Goal: Information Seeking & Learning: Find contact information

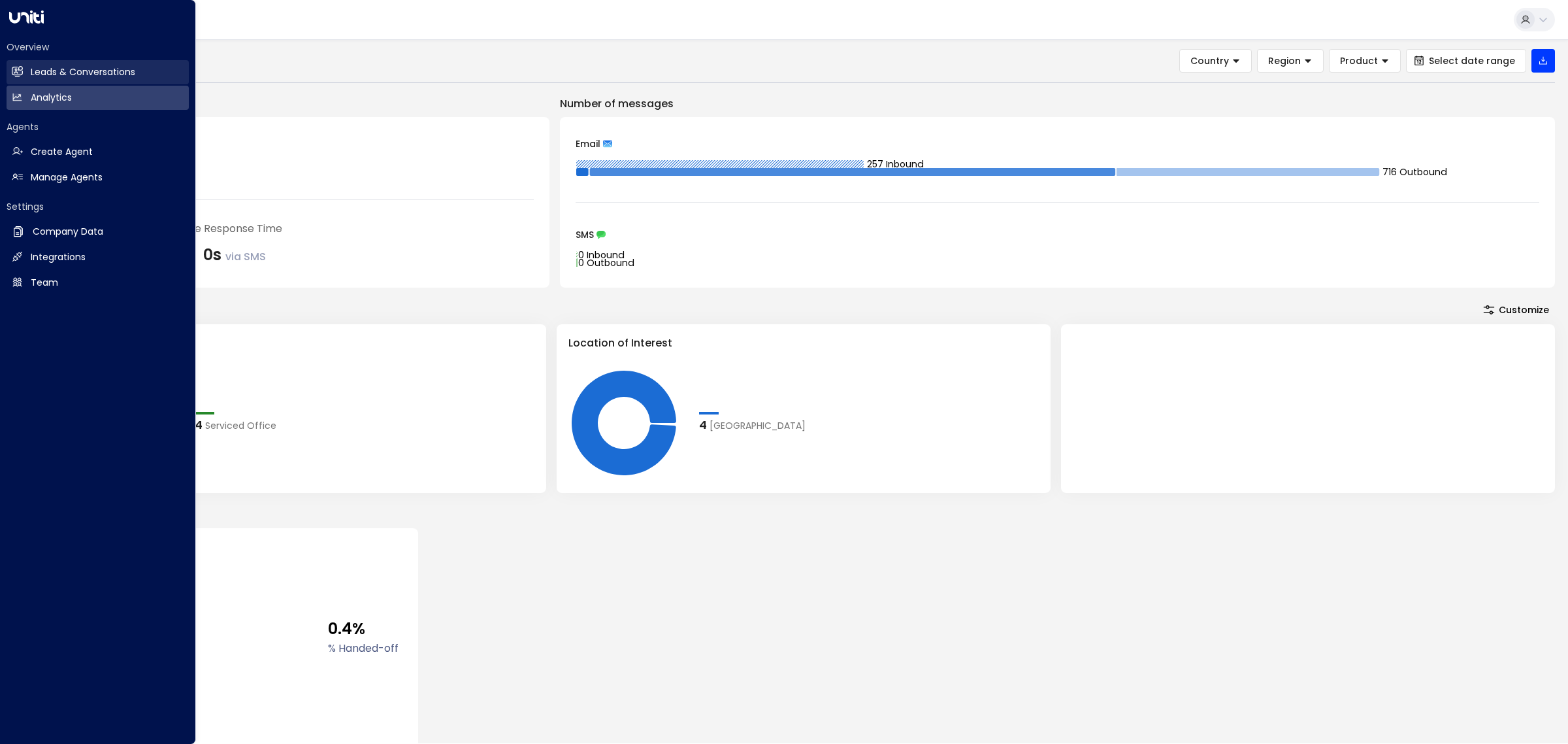
click at [69, 69] on h2 "Leads & Conversations" at bounding box center [83, 72] width 104 height 14
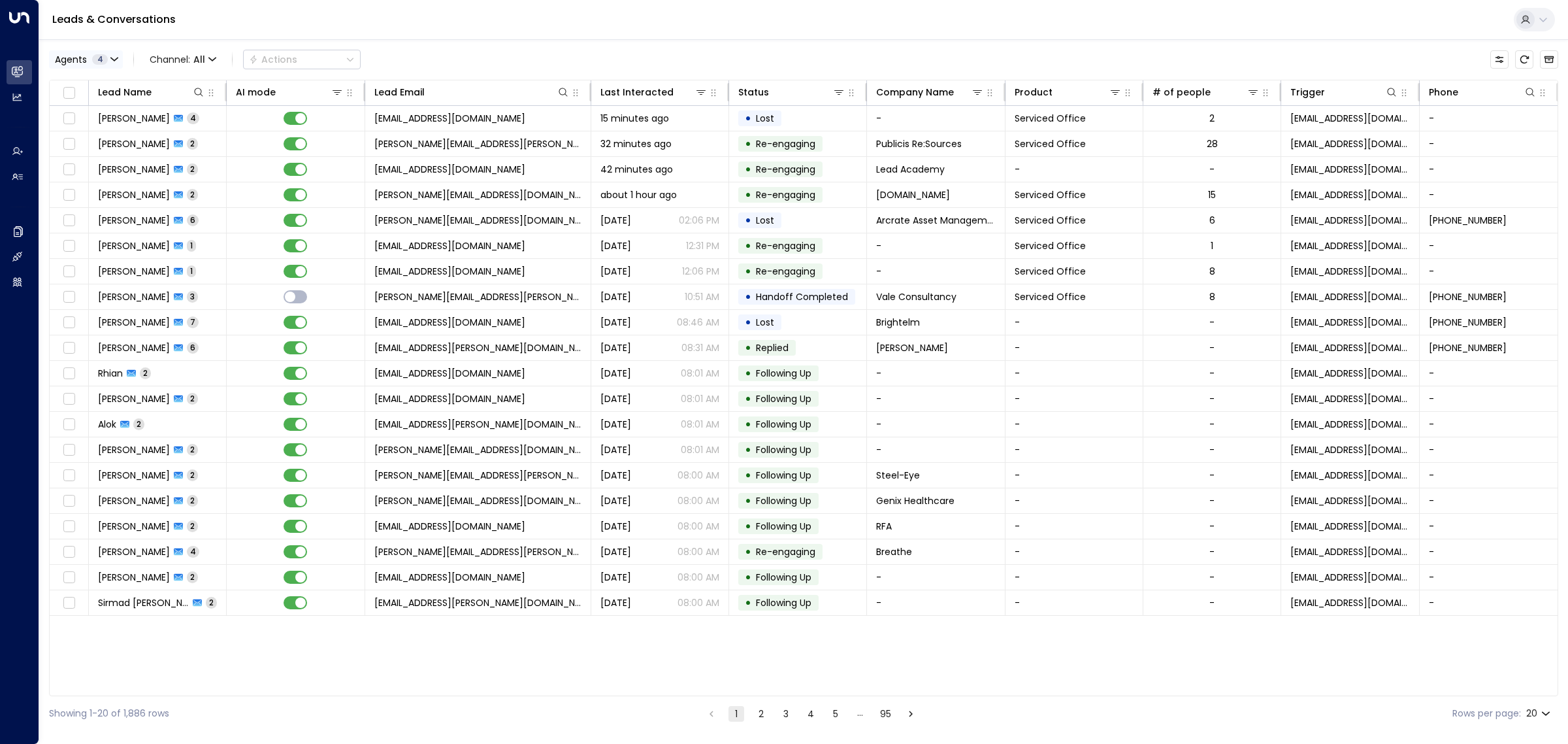
click at [99, 60] on span "4" at bounding box center [99, 60] width 16 height 11
click at [131, 177] on button "Clear" at bounding box center [126, 179] width 26 height 11
click at [110, 126] on div "Grace Nolan" at bounding box center [107, 126] width 72 height 14
click at [109, 126] on div "Grace Nolan" at bounding box center [107, 126] width 72 height 14
click at [110, 147] on div "[PERSON_NAME]" at bounding box center [107, 145] width 72 height 14
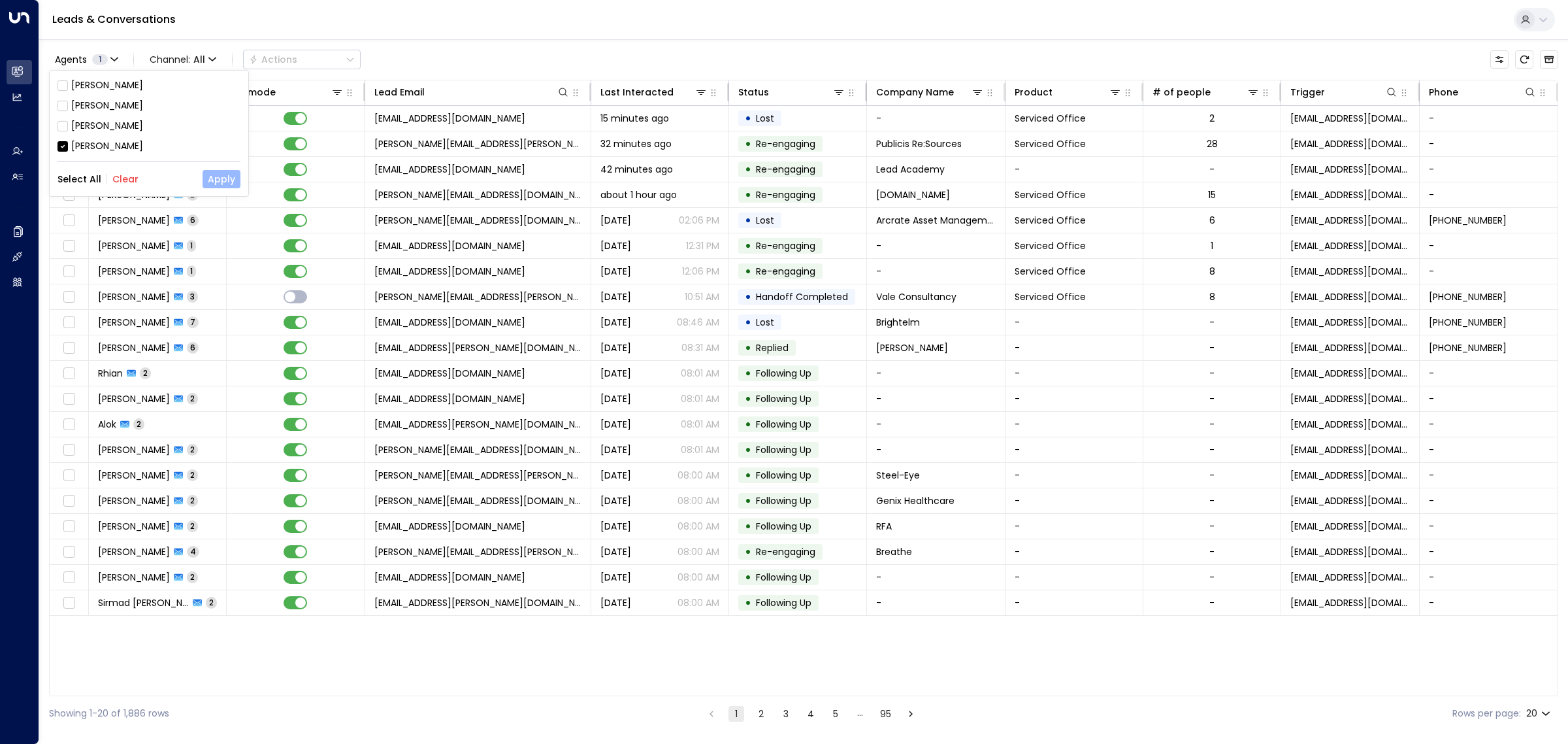
click at [217, 183] on button "Apply" at bounding box center [222, 179] width 38 height 18
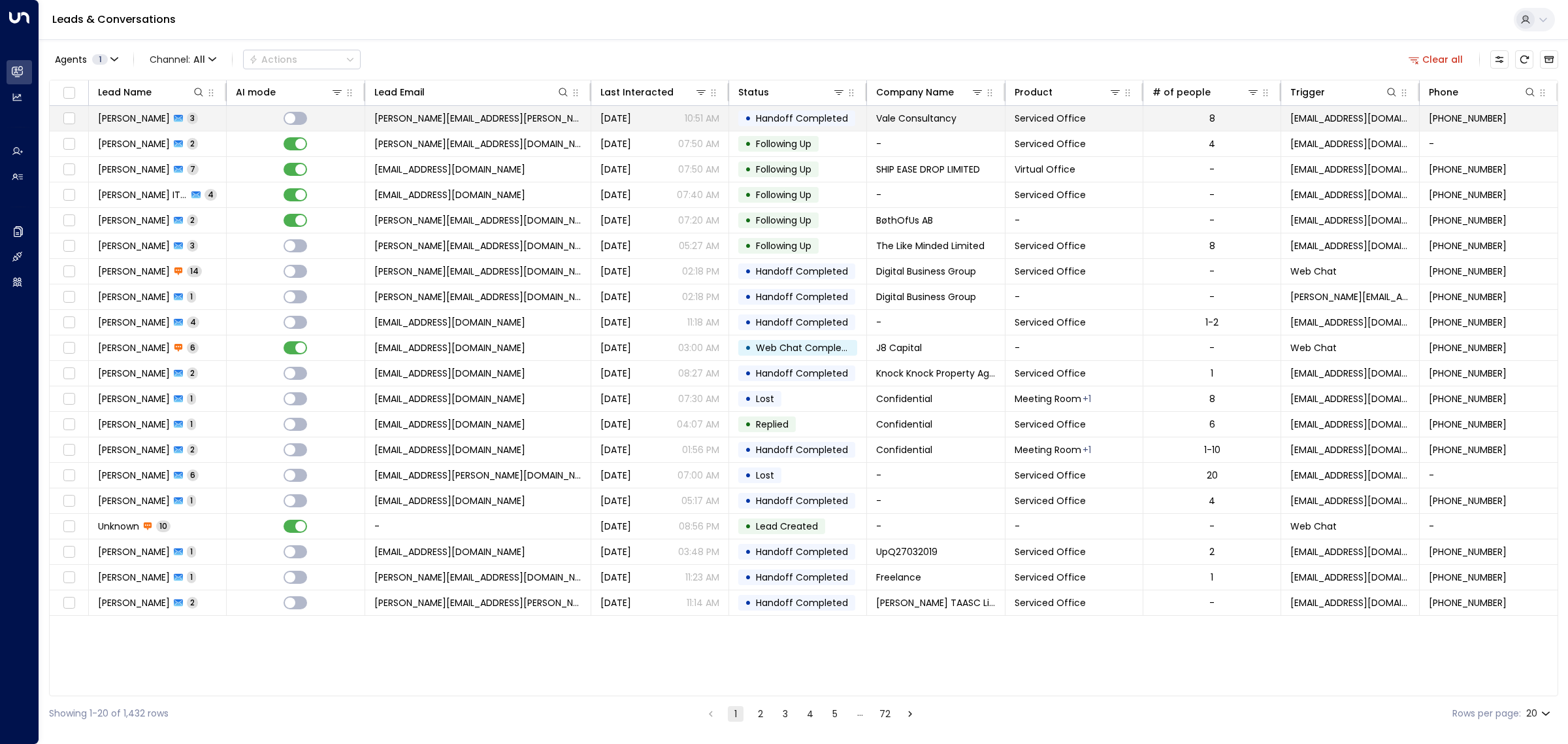
click at [490, 123] on span "paul.graham@vale-consultancy.co.uk" at bounding box center [478, 118] width 207 height 13
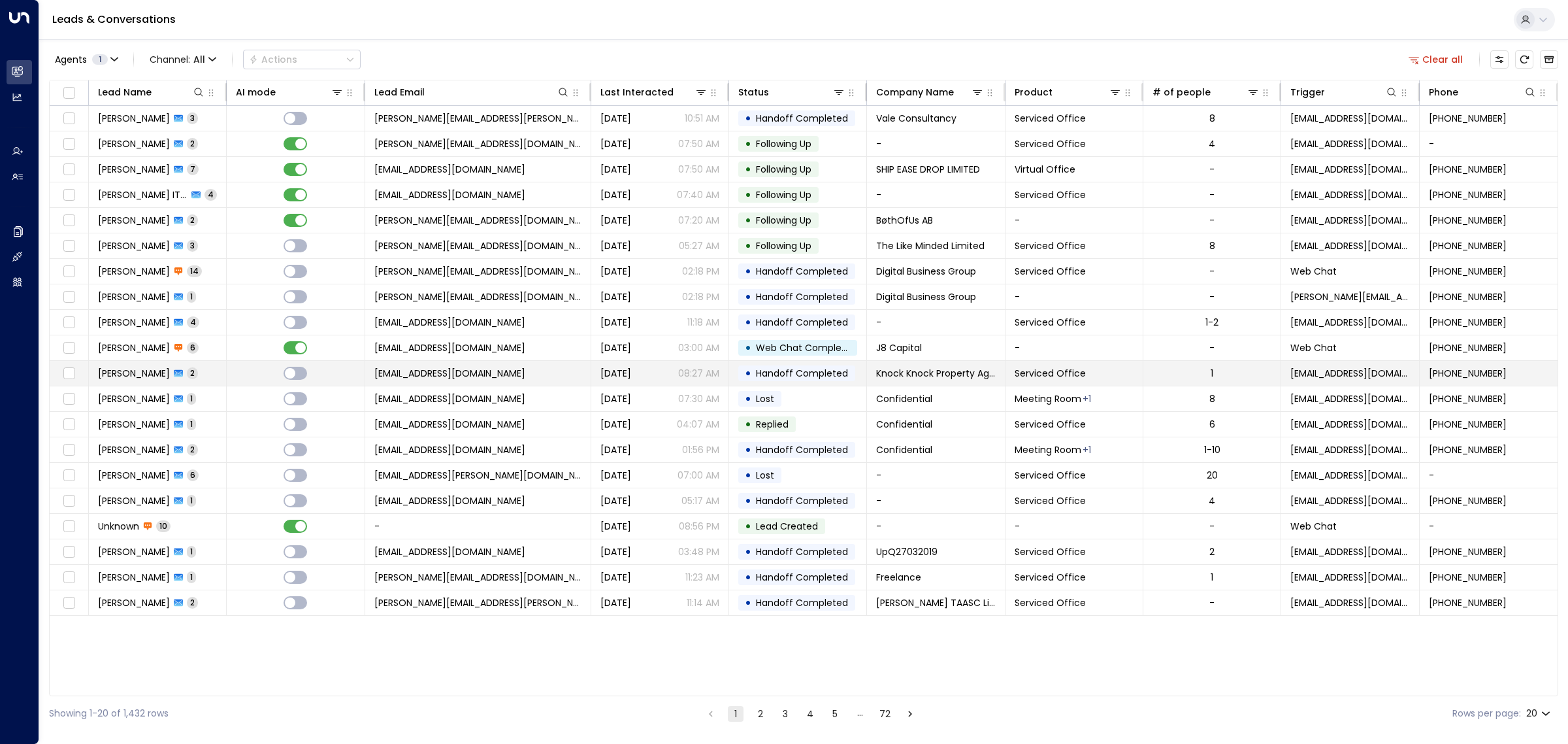
click at [482, 373] on span "knockknockpropertyagent@gmail.com" at bounding box center [450, 374] width 151 height 13
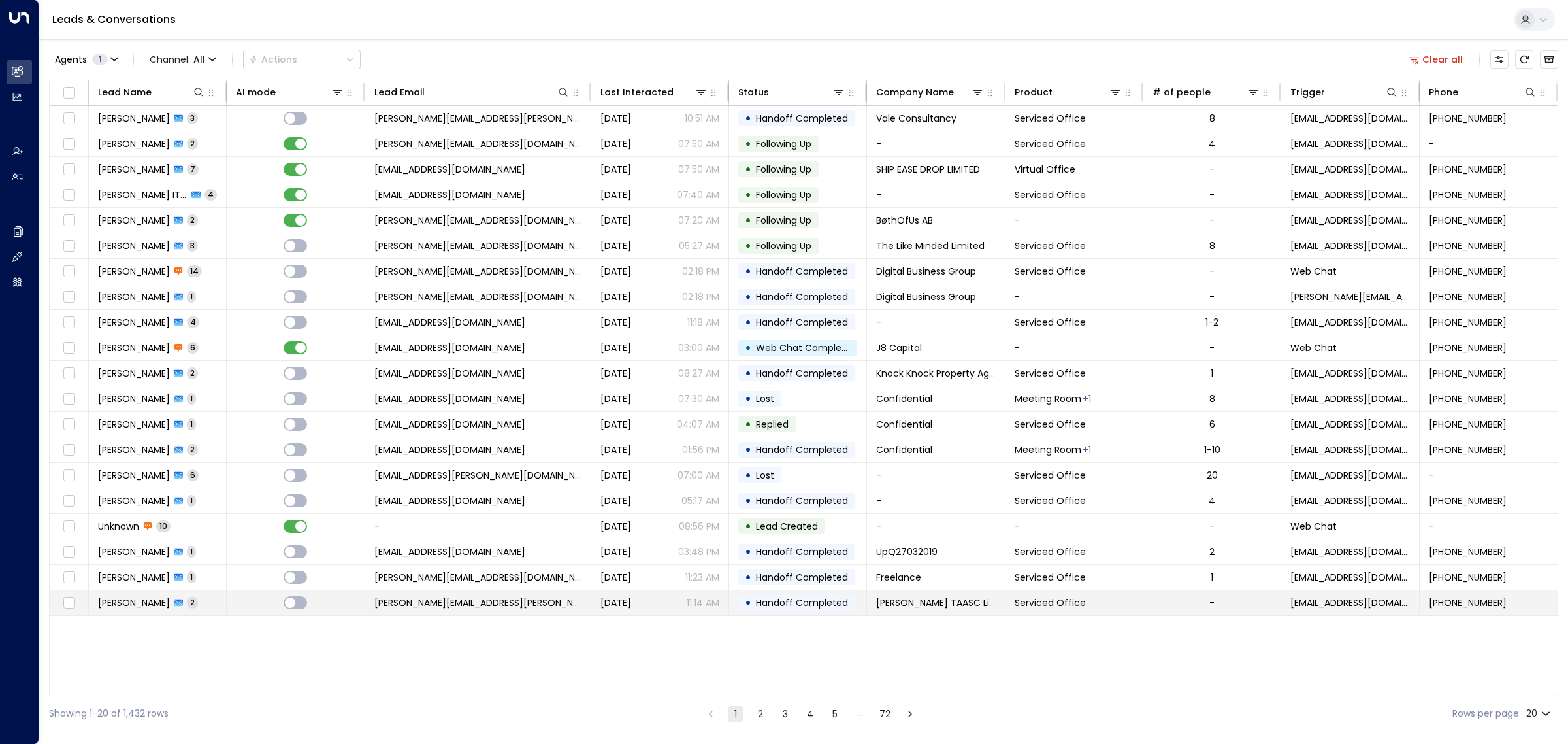
click at [476, 607] on span "[PERSON_NAME][EMAIL_ADDRESS][PERSON_NAME][DOMAIN_NAME]" at bounding box center [478, 603] width 207 height 13
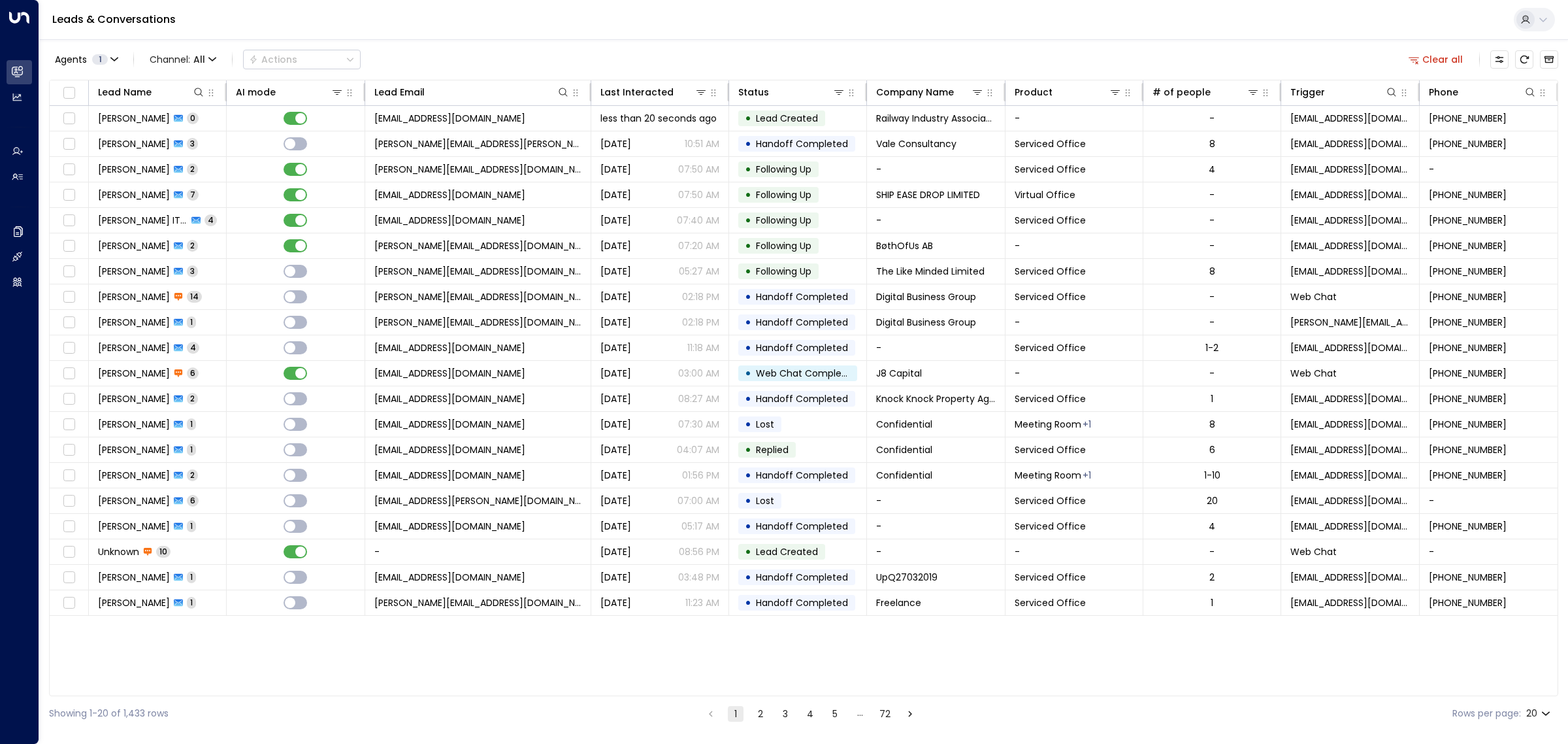
scroll to position [0, 2]
click at [477, 117] on span "fiza.shaikh@riagb.org.uk" at bounding box center [448, 118] width 151 height 13
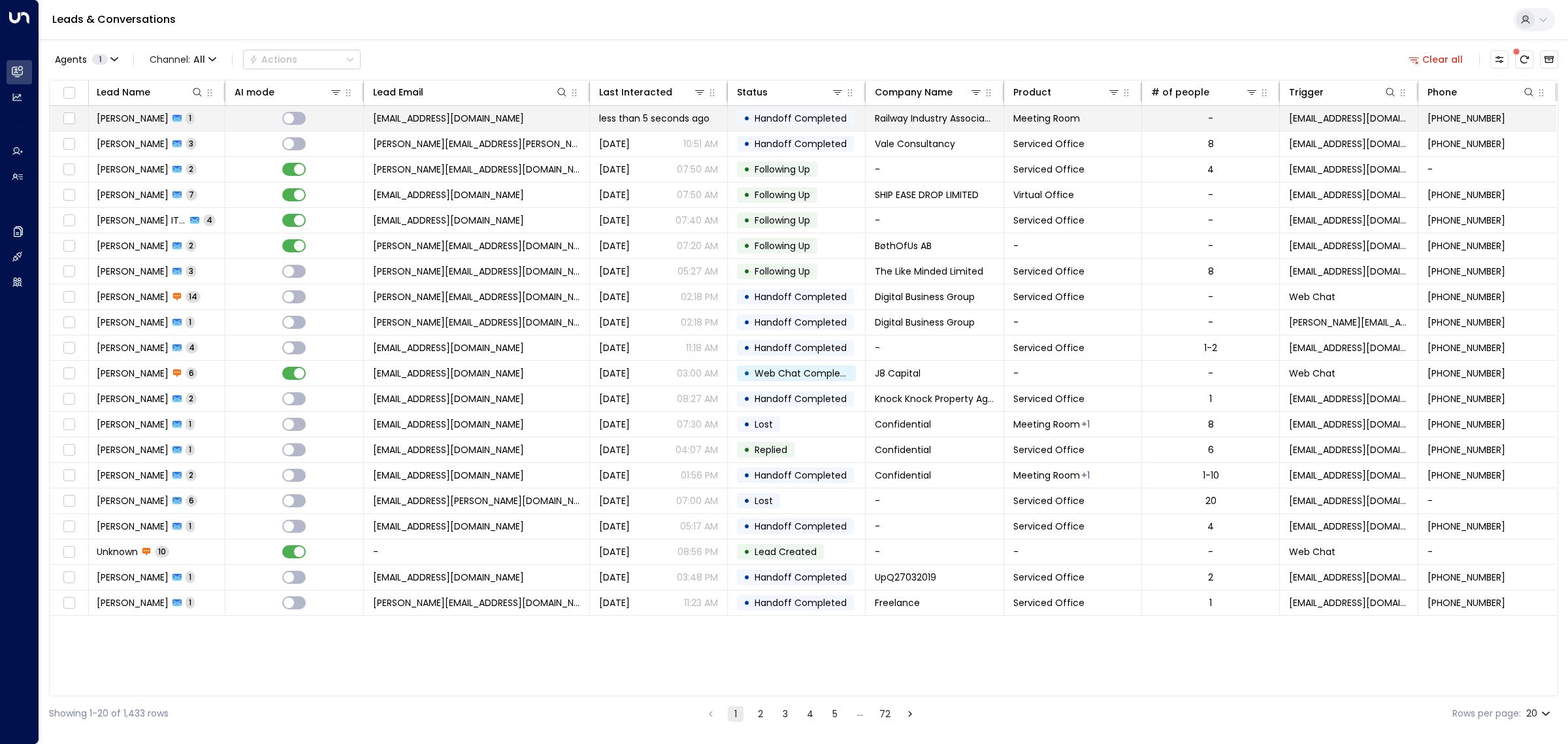
scroll to position [0, 0]
click at [626, 122] on span "less than 5 seconds ago" at bounding box center [656, 118] width 111 height 13
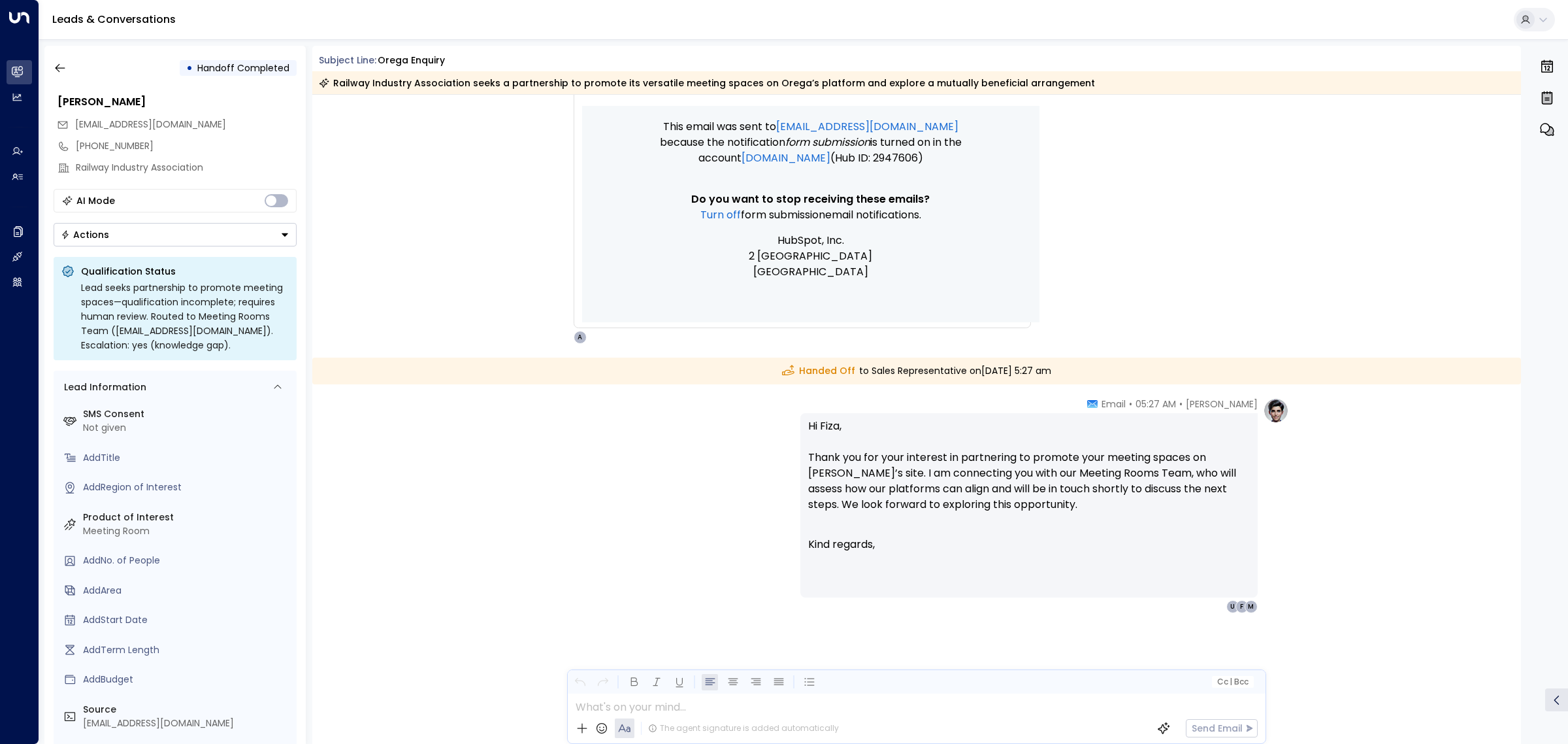
scroll to position [900, 0]
click at [60, 73] on icon "button" at bounding box center [60, 68] width 13 height 13
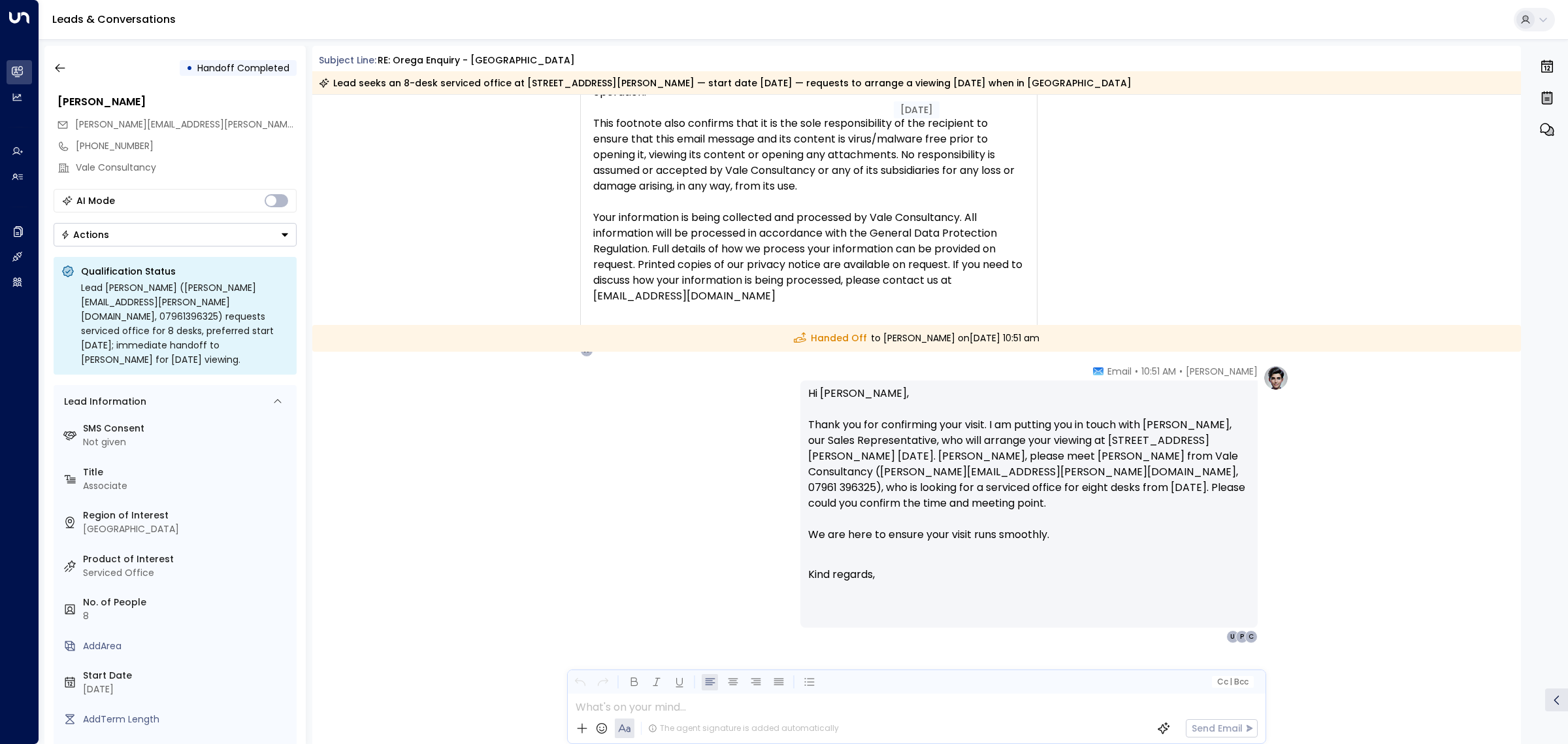
scroll to position [2740, 0]
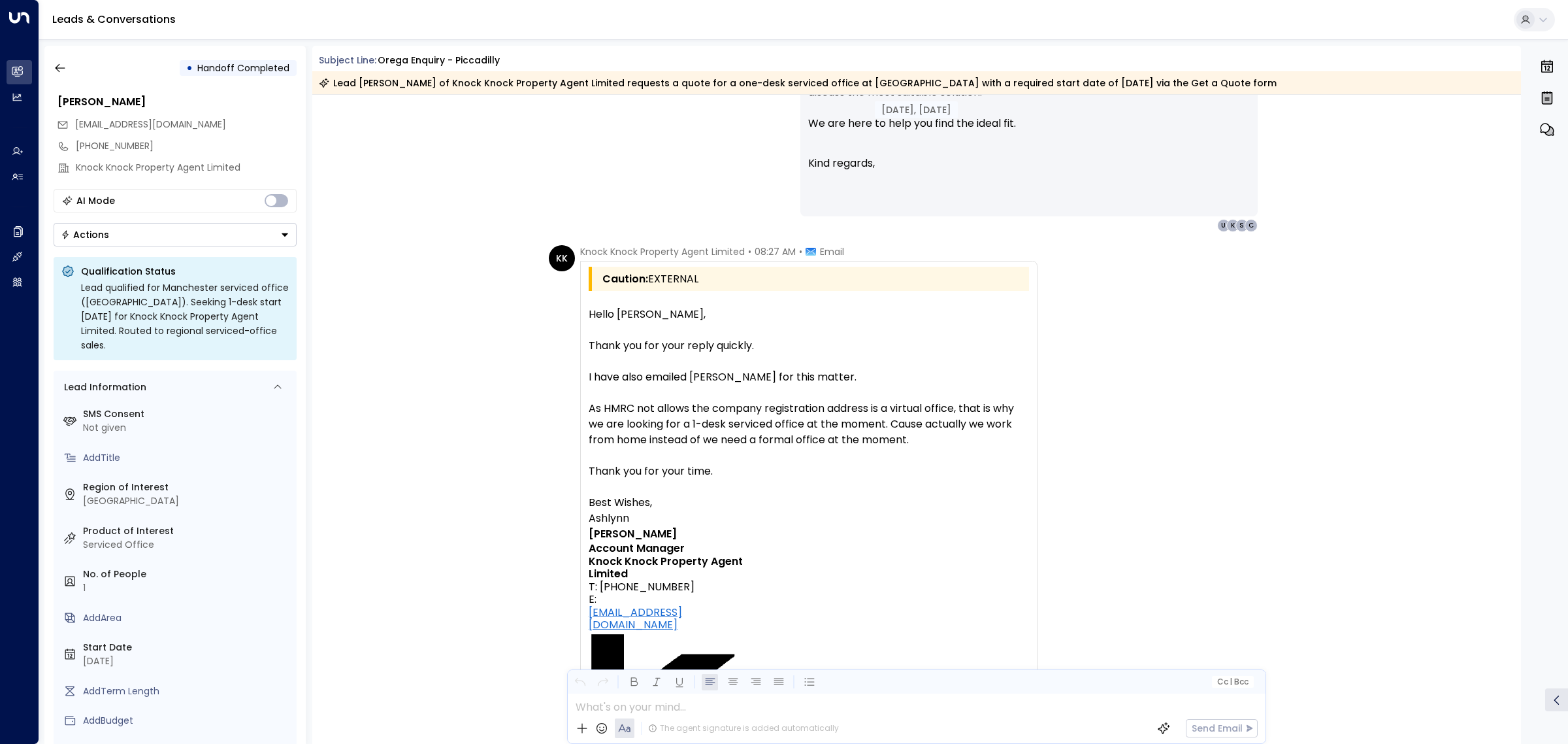
scroll to position [1397, 0]
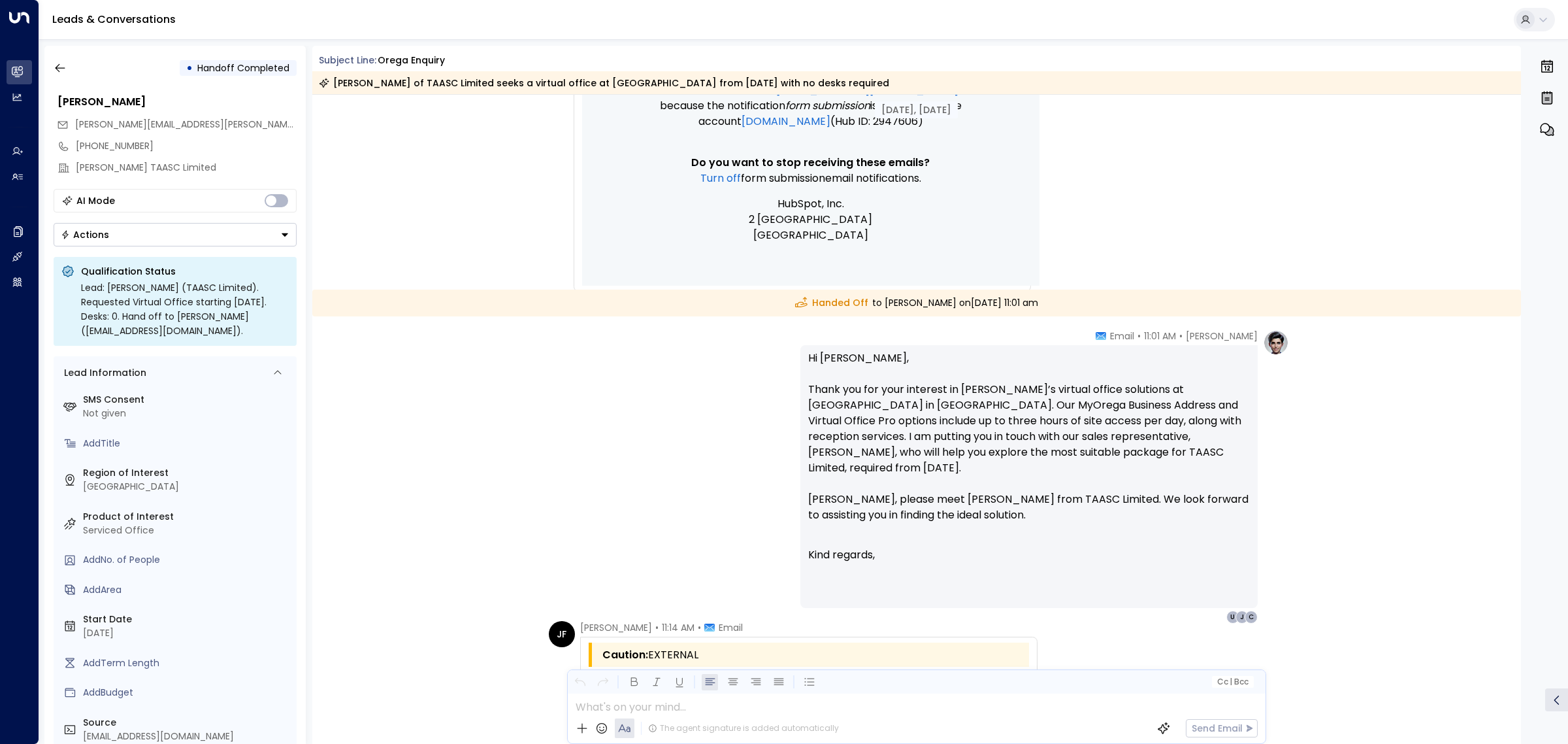
scroll to position [979, 0]
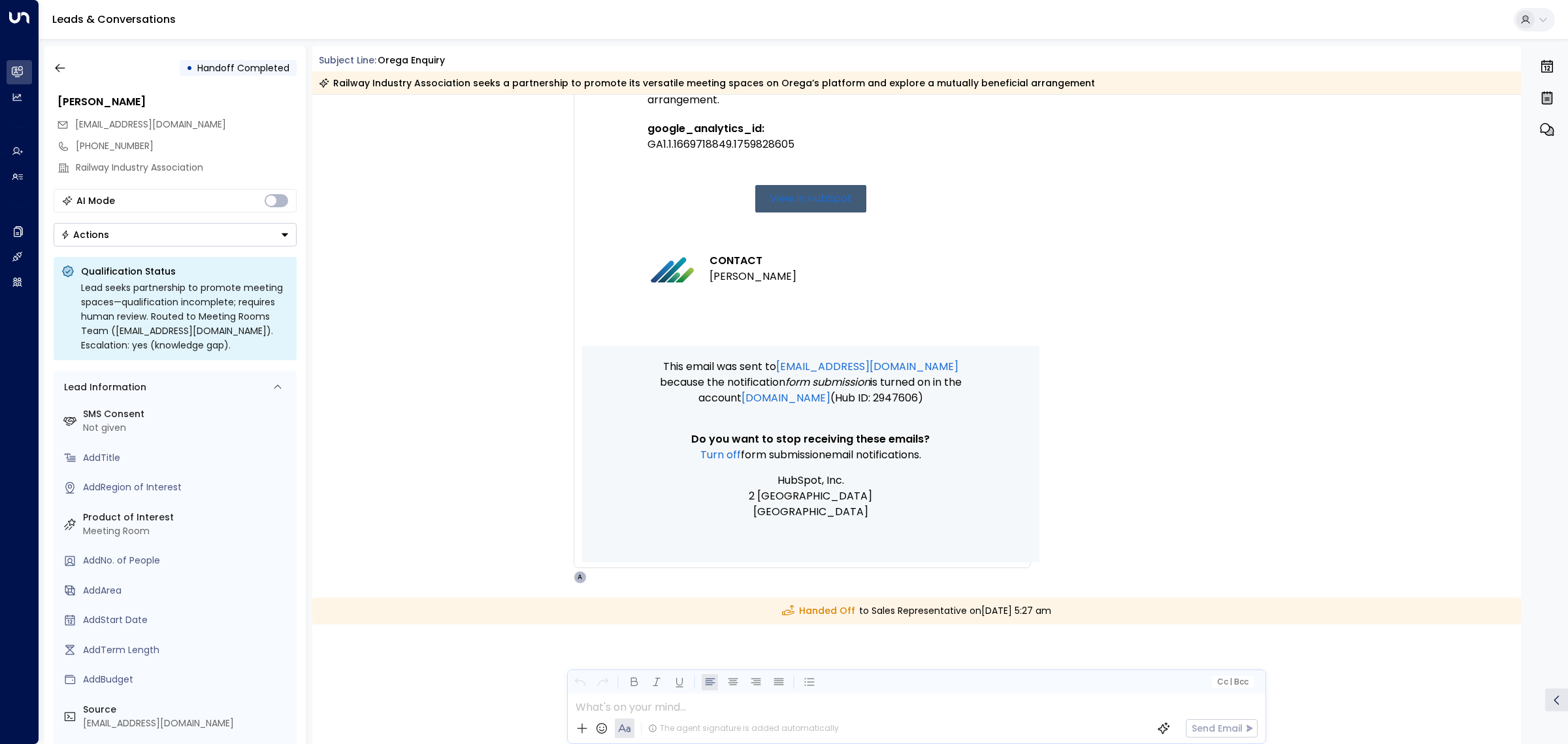
scroll to position [247, 0]
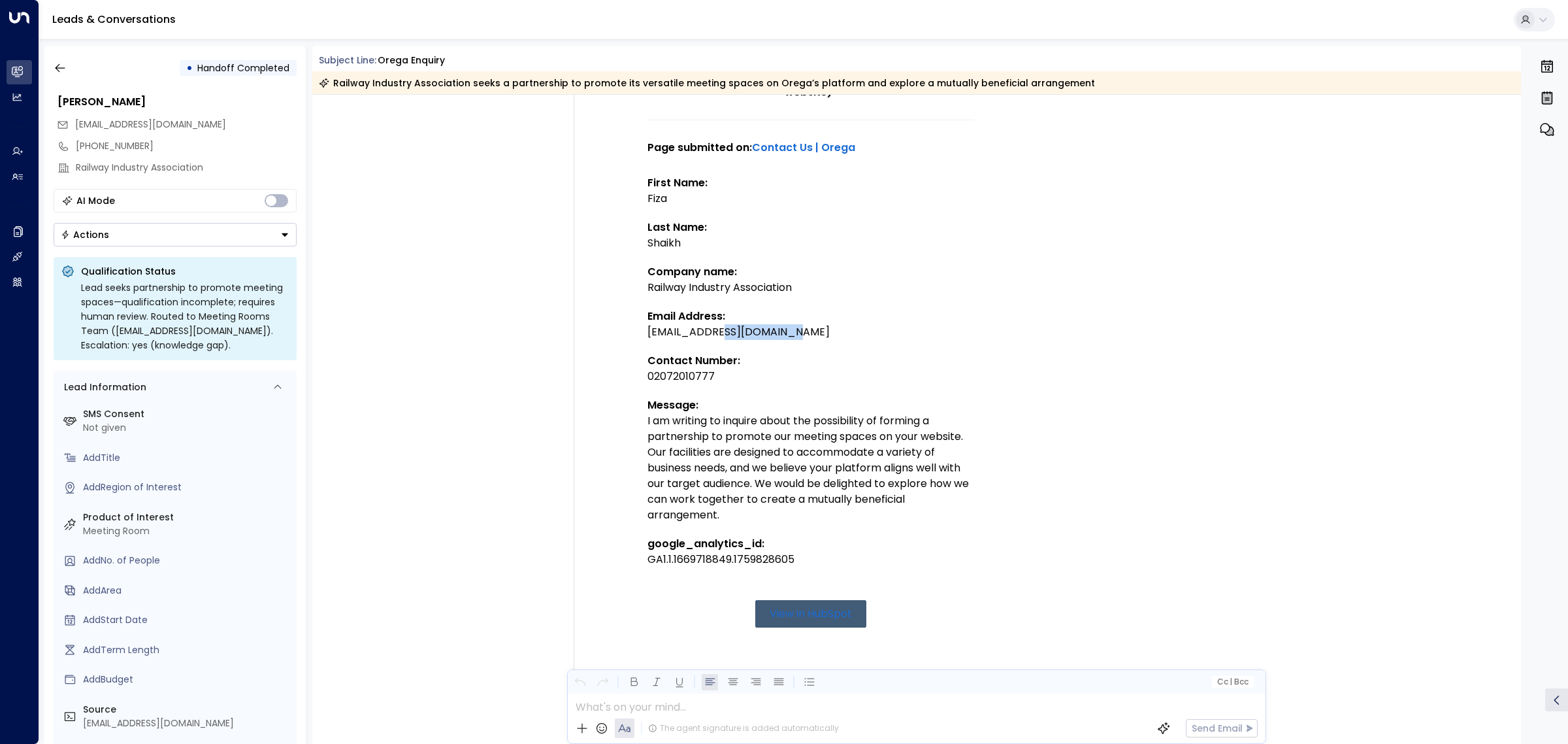
drag, startPoint x: 771, startPoint y: 332, endPoint x: 711, endPoint y: 331, distance: 60.0
click at [711, 331] on div "fiza.shaikh@riagb.org.uk" at bounding box center [810, 331] width 326 height 16
copy div "riagb.org.uk"
